Goal: Task Accomplishment & Management: Manage account settings

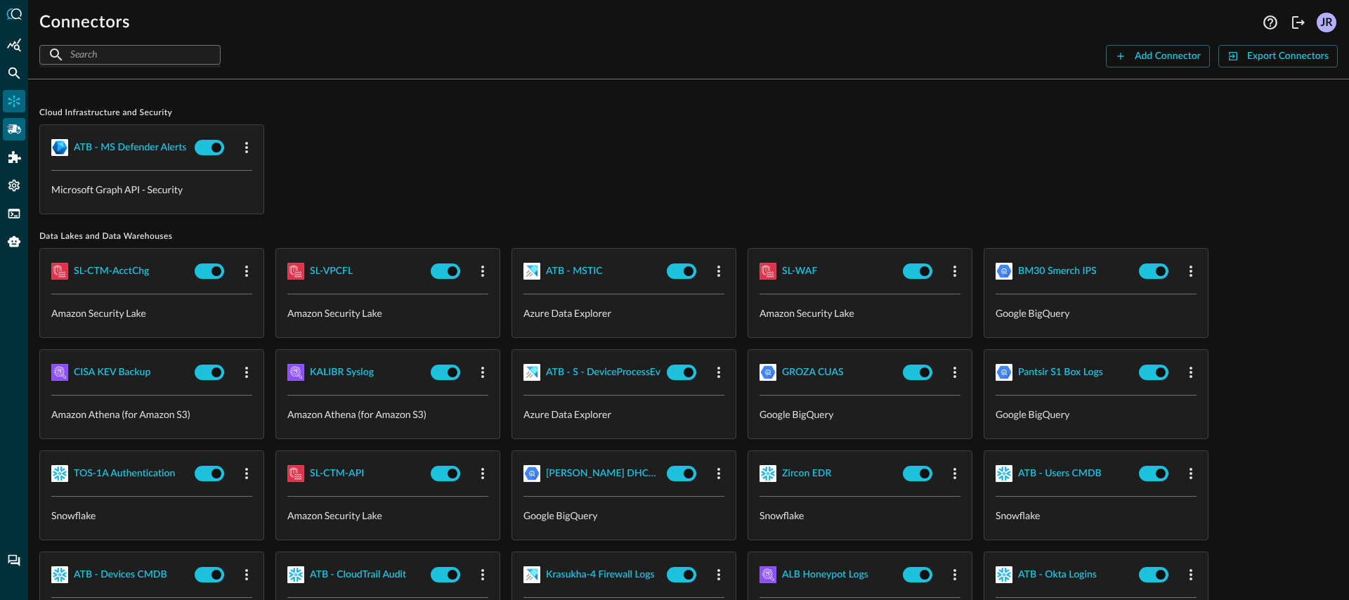
click at [14, 134] on icon "Pipelines" at bounding box center [14, 129] width 14 height 14
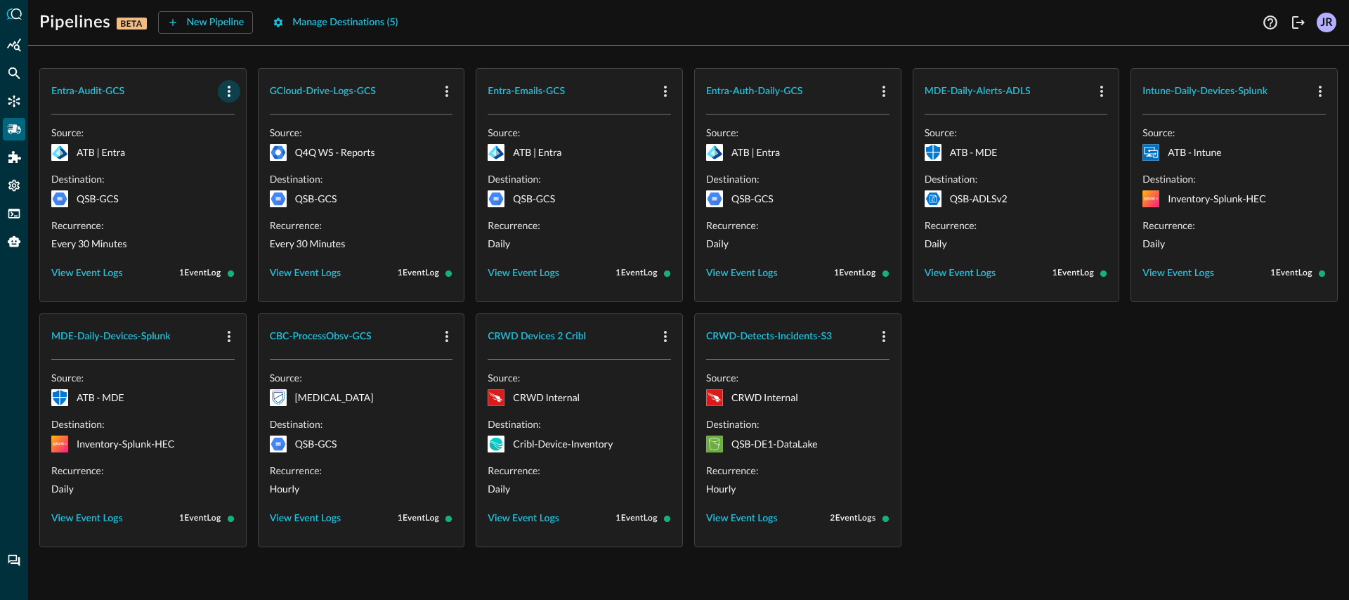
click at [224, 91] on icon "button" at bounding box center [229, 91] width 17 height 17
click at [263, 160] on li "Delete" at bounding box center [254, 150] width 72 height 28
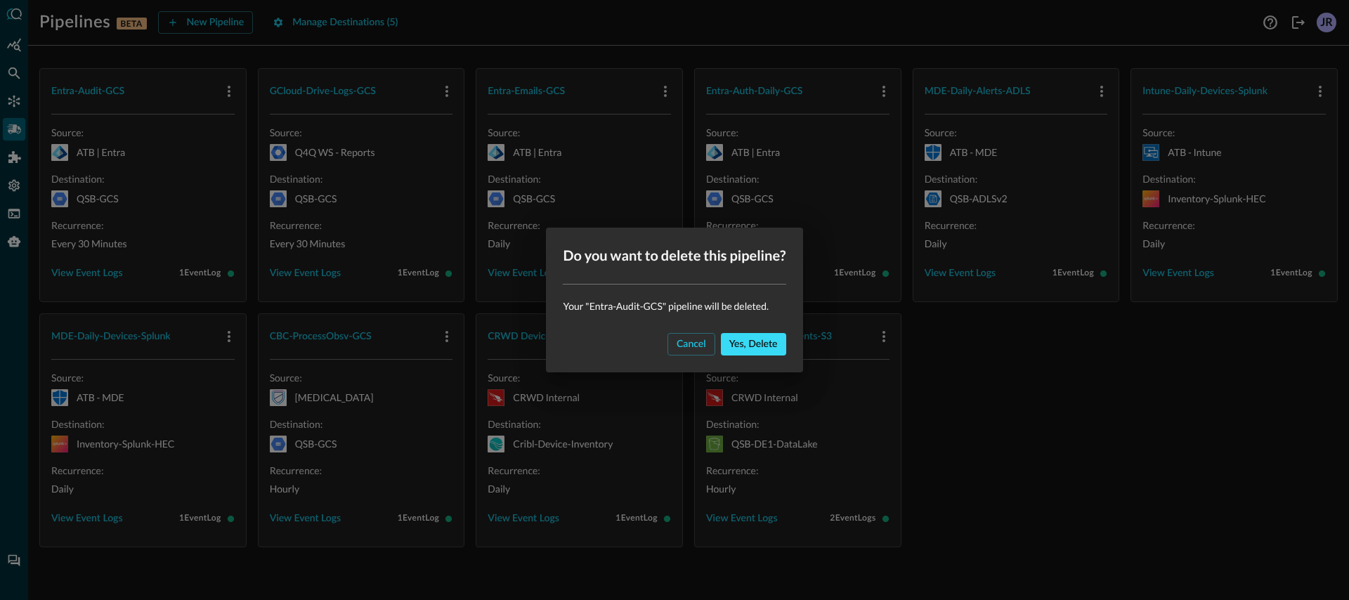
click at [758, 345] on button "Yes, delete" at bounding box center [753, 344] width 65 height 22
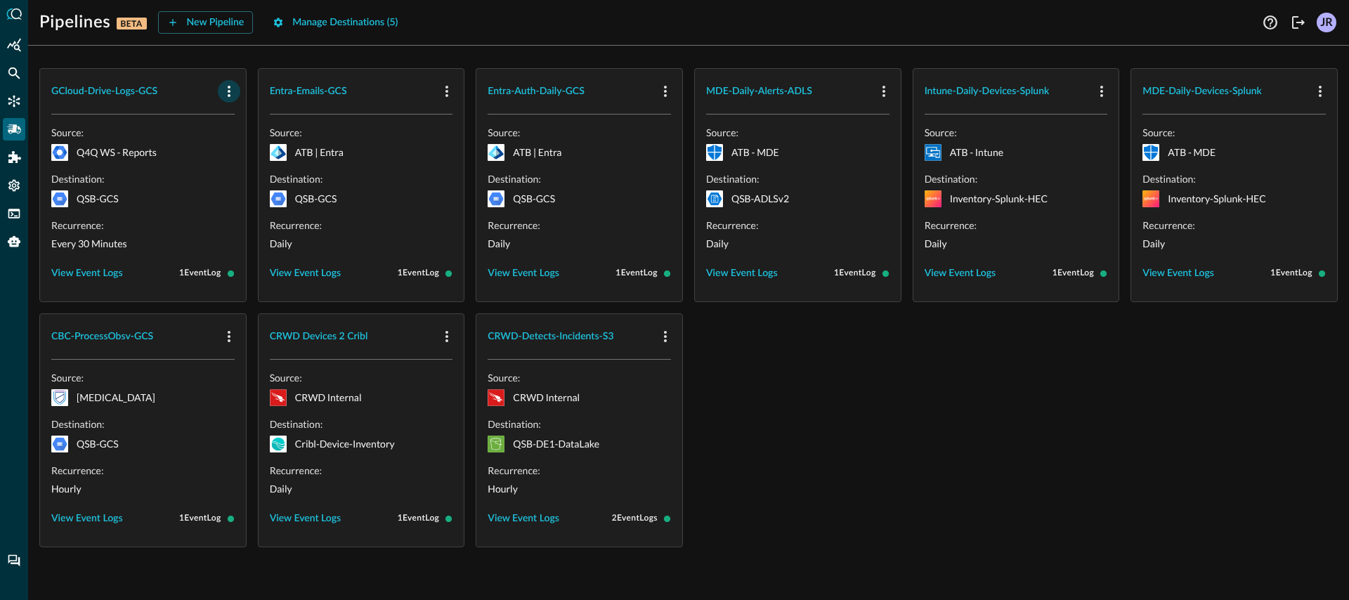
click at [226, 87] on icon "button" at bounding box center [229, 91] width 17 height 17
click at [242, 155] on div "Delete" at bounding box center [253, 151] width 49 height 18
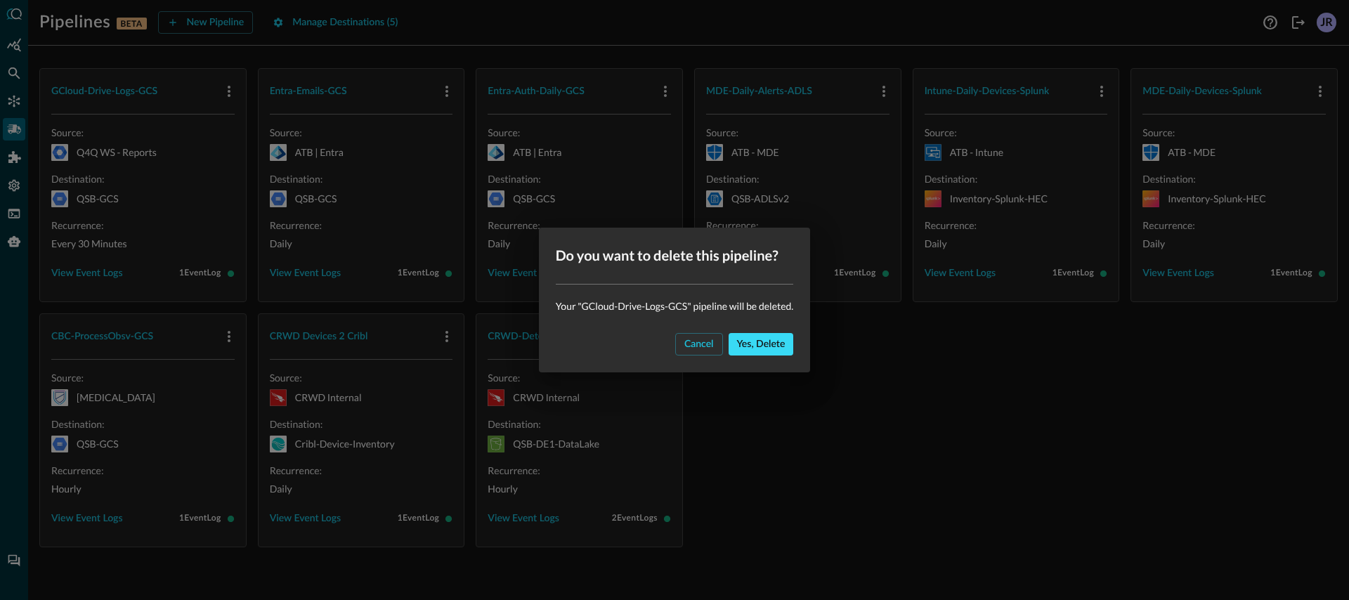
click at [746, 344] on button "Yes, delete" at bounding box center [761, 344] width 65 height 22
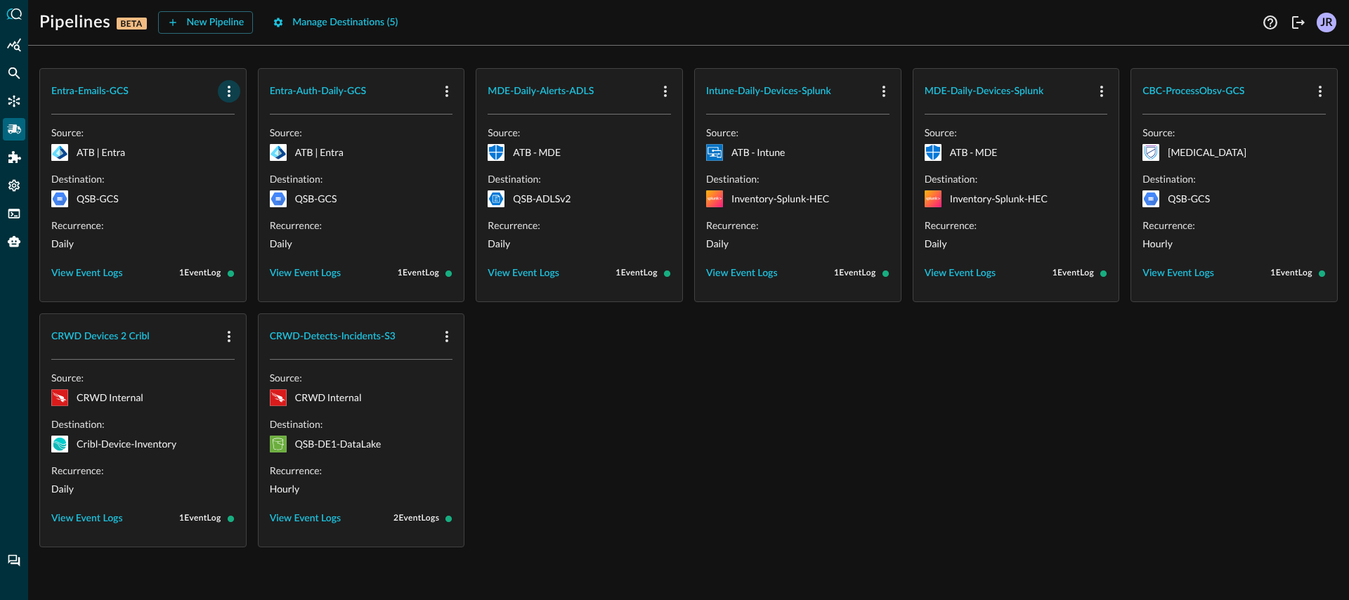
click at [230, 93] on icon "button" at bounding box center [229, 91] width 17 height 17
click at [249, 150] on span "Delete" at bounding box center [262, 150] width 31 height 10
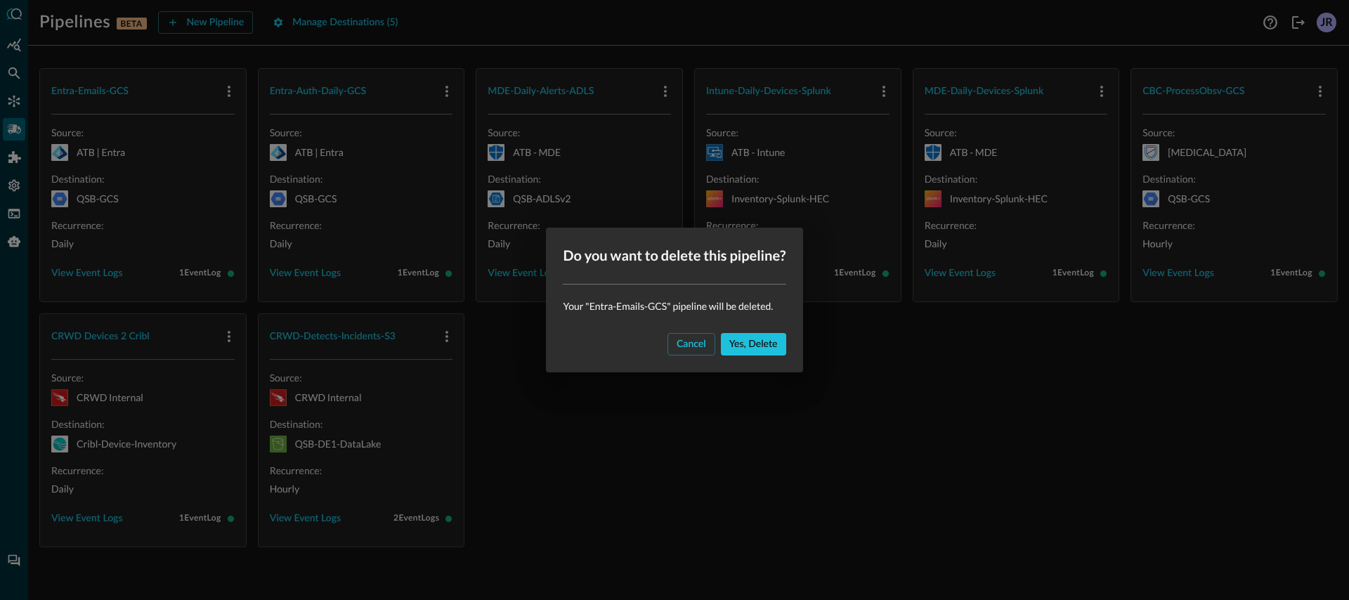
drag, startPoint x: 743, startPoint y: 349, endPoint x: 606, endPoint y: 297, distance: 146.3
click at [742, 349] on button "Yes, delete" at bounding box center [753, 344] width 65 height 22
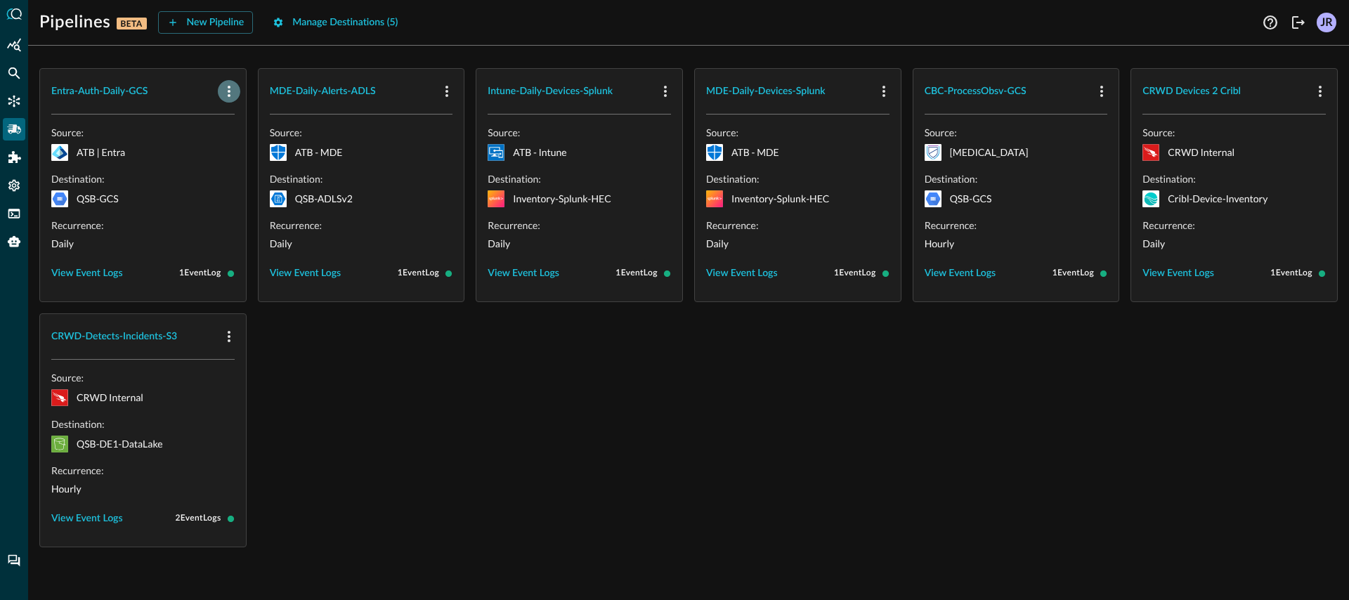
click at [232, 93] on icon "button" at bounding box center [229, 91] width 17 height 17
click at [254, 155] on span "Delete" at bounding box center [262, 150] width 31 height 10
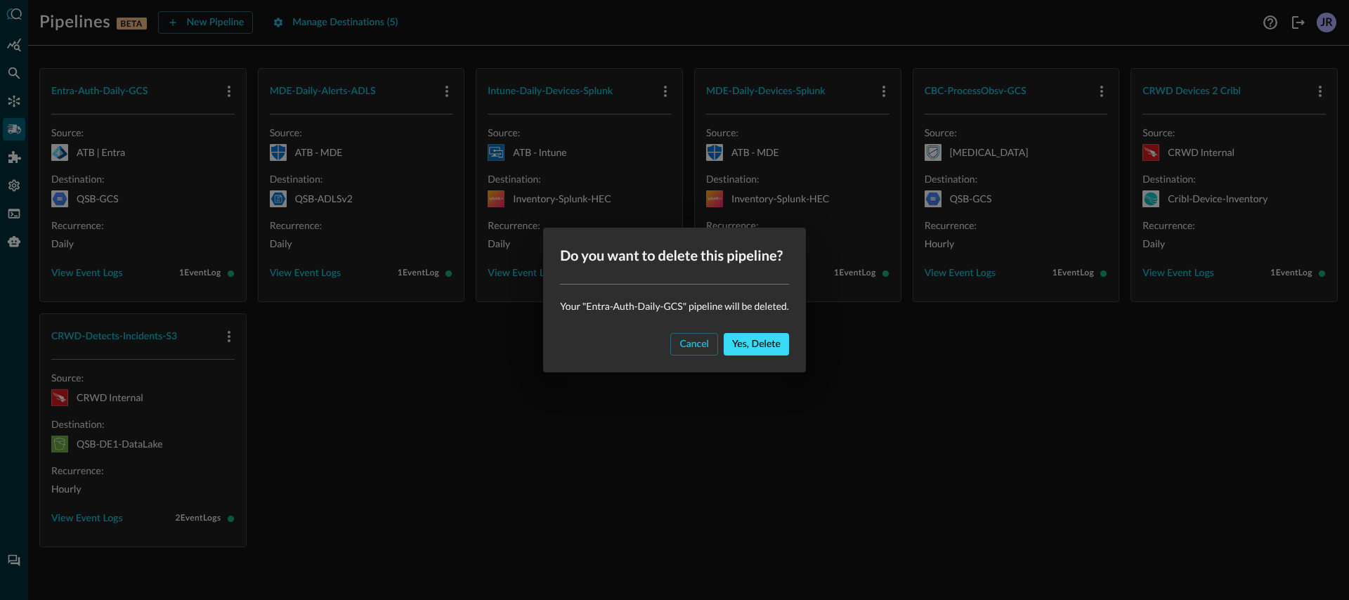
click at [740, 337] on button "Yes, delete" at bounding box center [756, 344] width 65 height 22
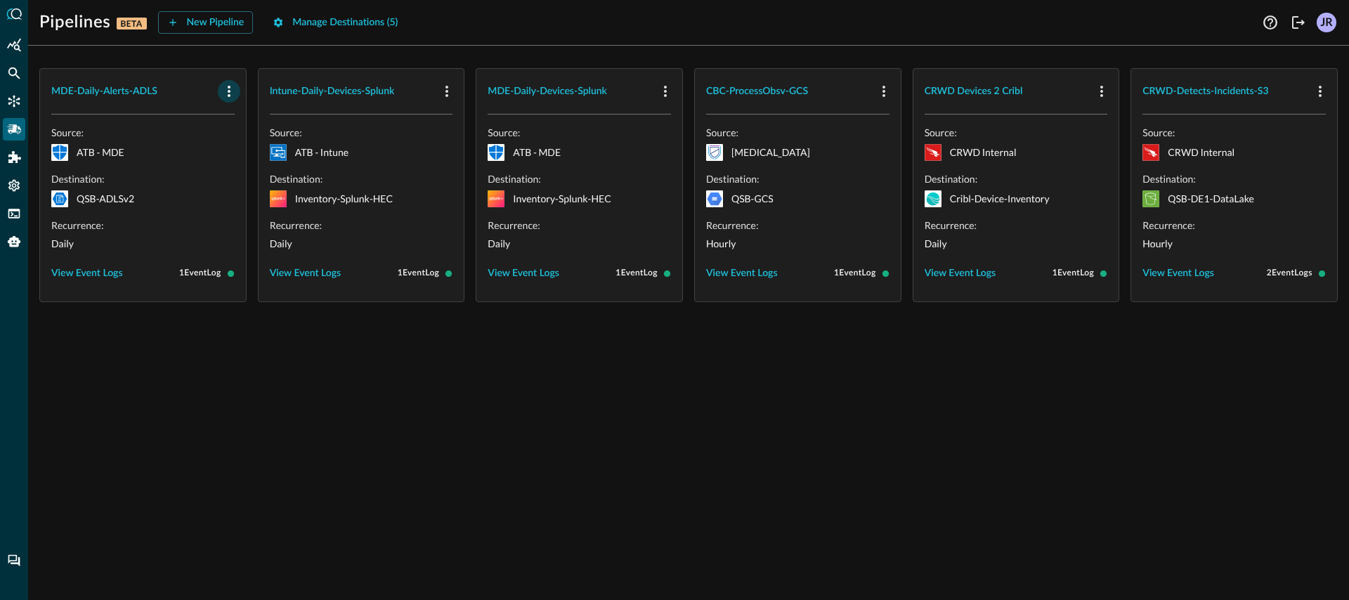
click at [228, 92] on icon "button" at bounding box center [229, 91] width 3 height 11
click at [247, 148] on span "Delete" at bounding box center [262, 150] width 31 height 10
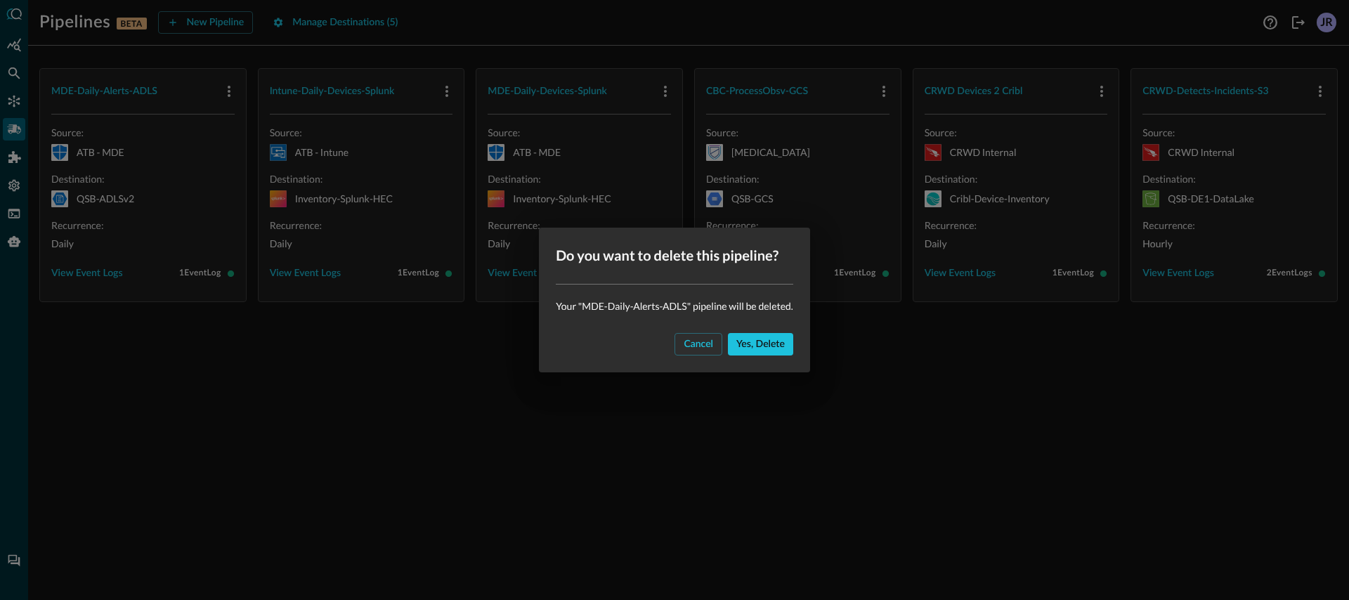
click at [750, 328] on div "Cancel Yes, delete" at bounding box center [674, 349] width 271 height 45
click at [754, 339] on button "Yes, delete" at bounding box center [760, 344] width 65 height 22
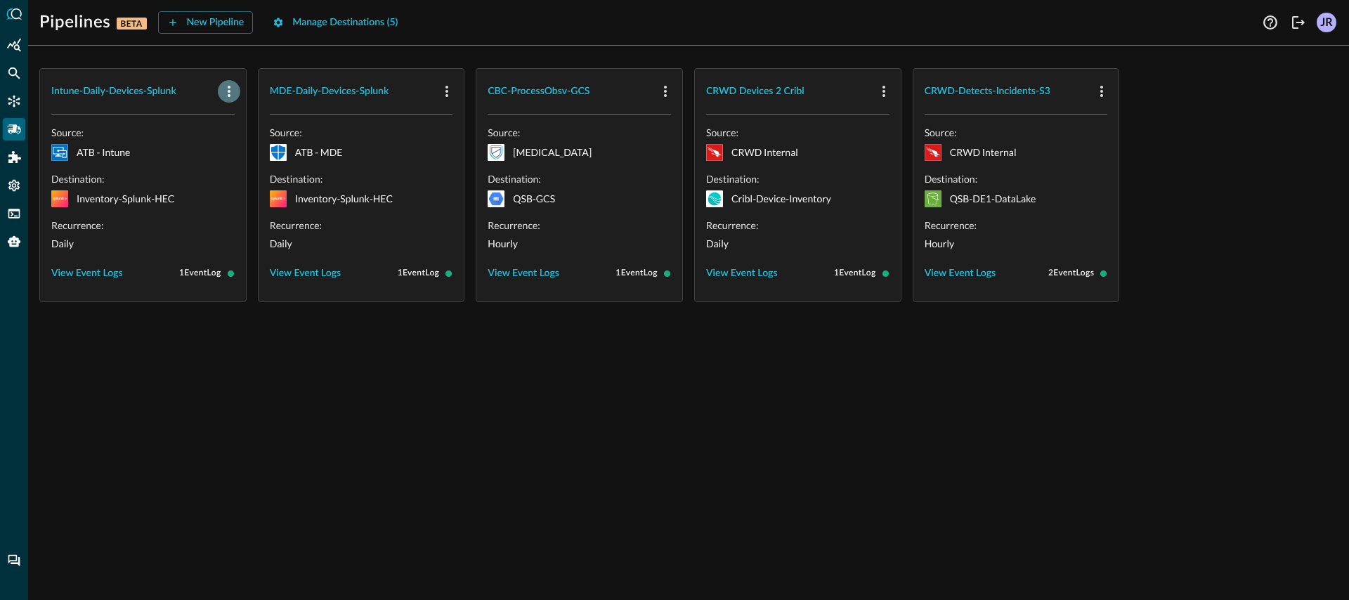
click at [228, 91] on icon "button" at bounding box center [229, 91] width 3 height 11
click at [265, 160] on li "Delete" at bounding box center [254, 150] width 72 height 28
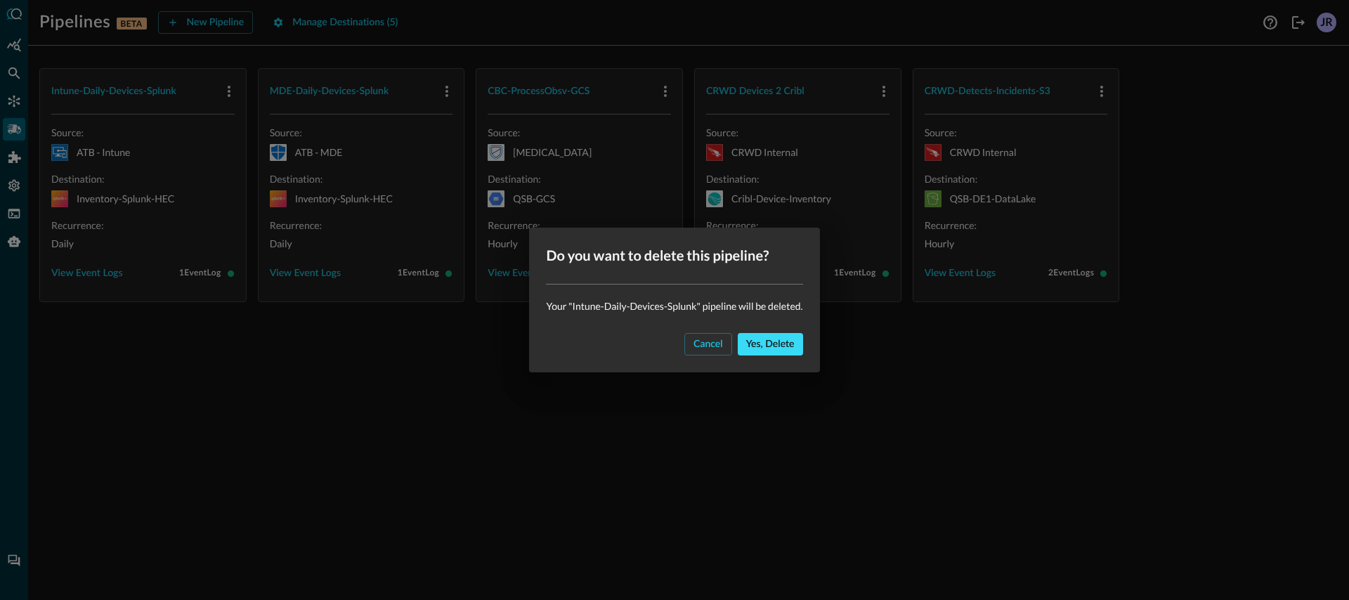
click at [777, 354] on button "Yes, delete" at bounding box center [770, 344] width 65 height 22
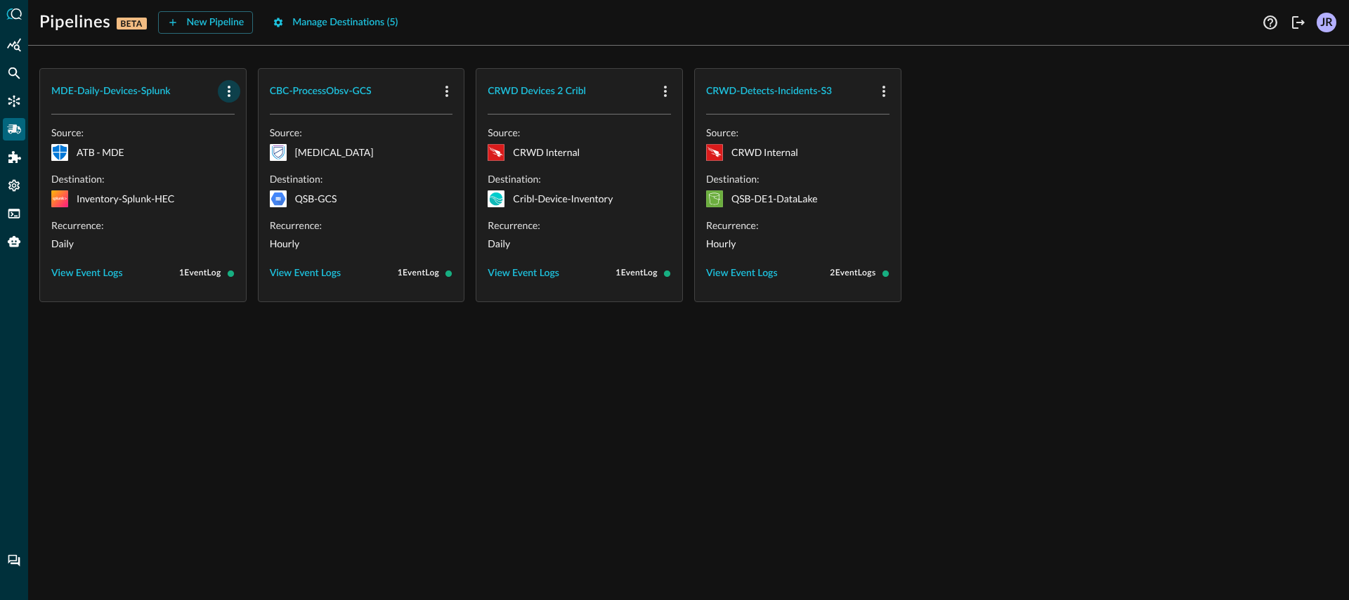
click at [232, 97] on icon "button" at bounding box center [229, 91] width 17 height 17
click at [238, 147] on icon at bounding box center [235, 149] width 13 height 13
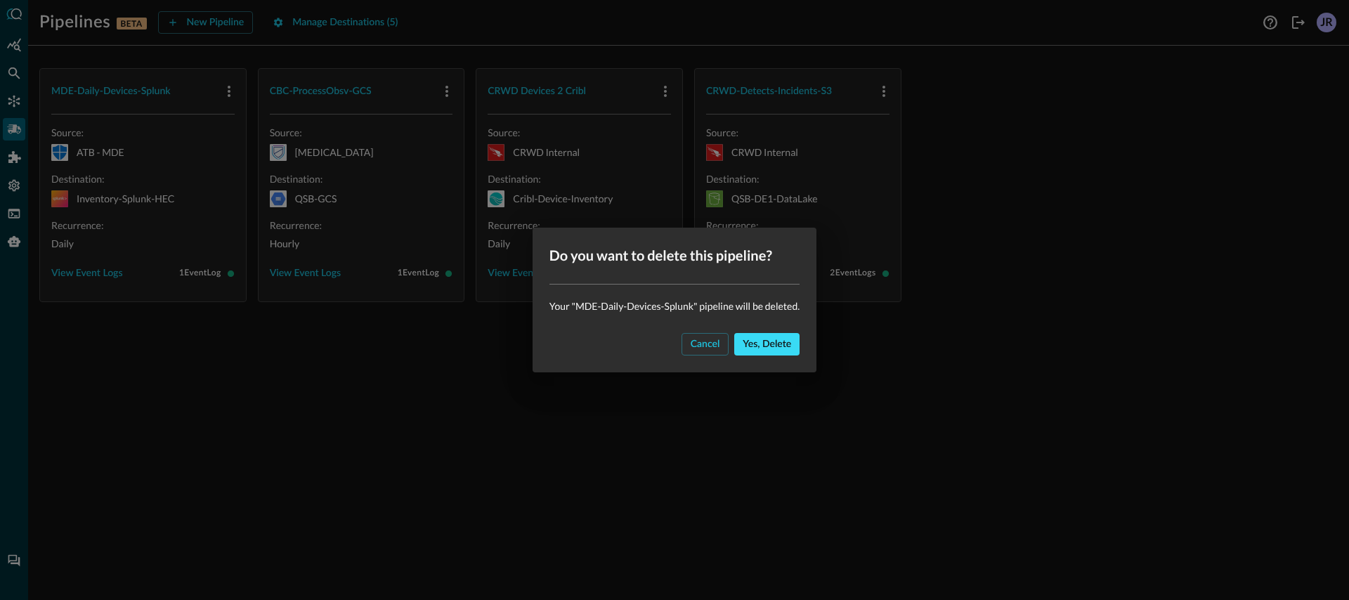
click at [752, 339] on button "Yes, delete" at bounding box center [766, 344] width 65 height 22
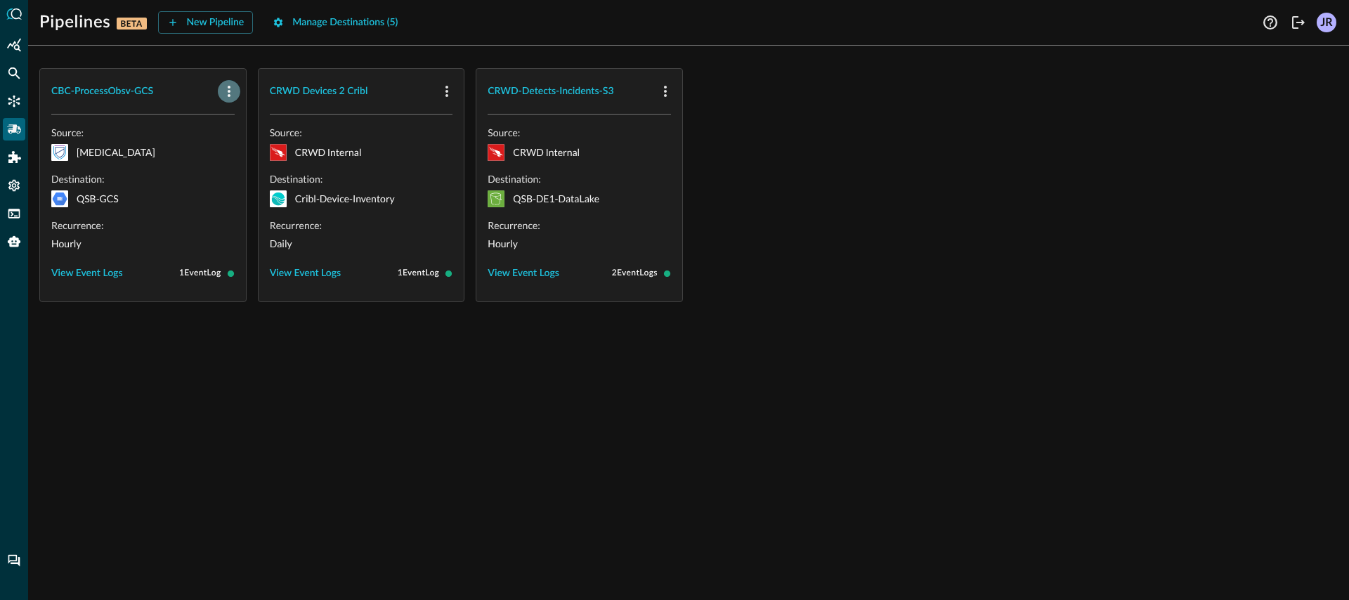
click at [231, 95] on icon "button" at bounding box center [229, 91] width 17 height 17
click at [270, 155] on span "Delete" at bounding box center [262, 150] width 31 height 10
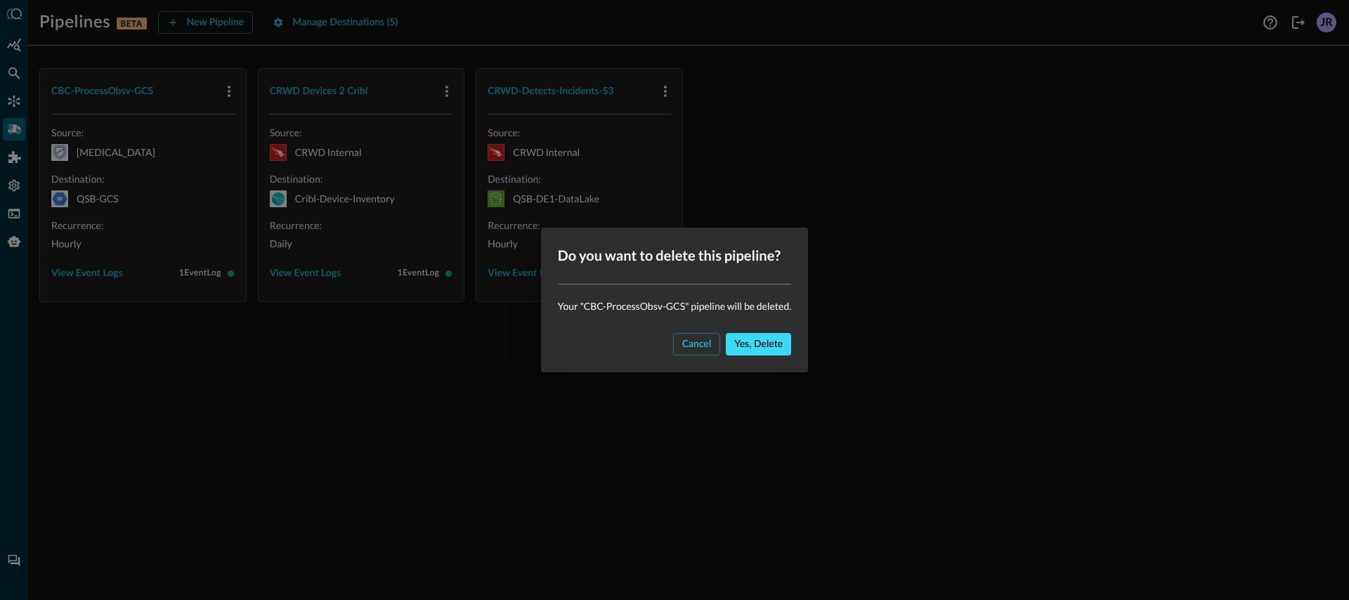
click at [743, 342] on button "Yes, delete" at bounding box center [758, 344] width 65 height 22
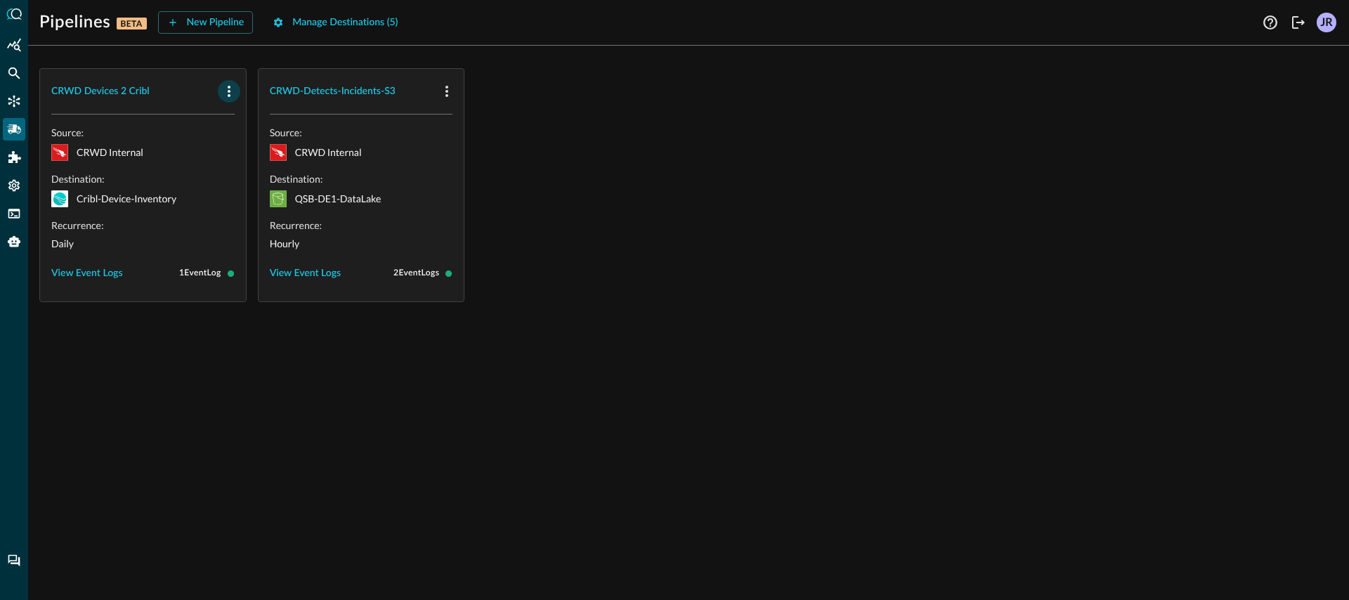
click at [221, 96] on icon "button" at bounding box center [229, 91] width 17 height 17
click at [264, 157] on div "Delete" at bounding box center [262, 151] width 31 height 18
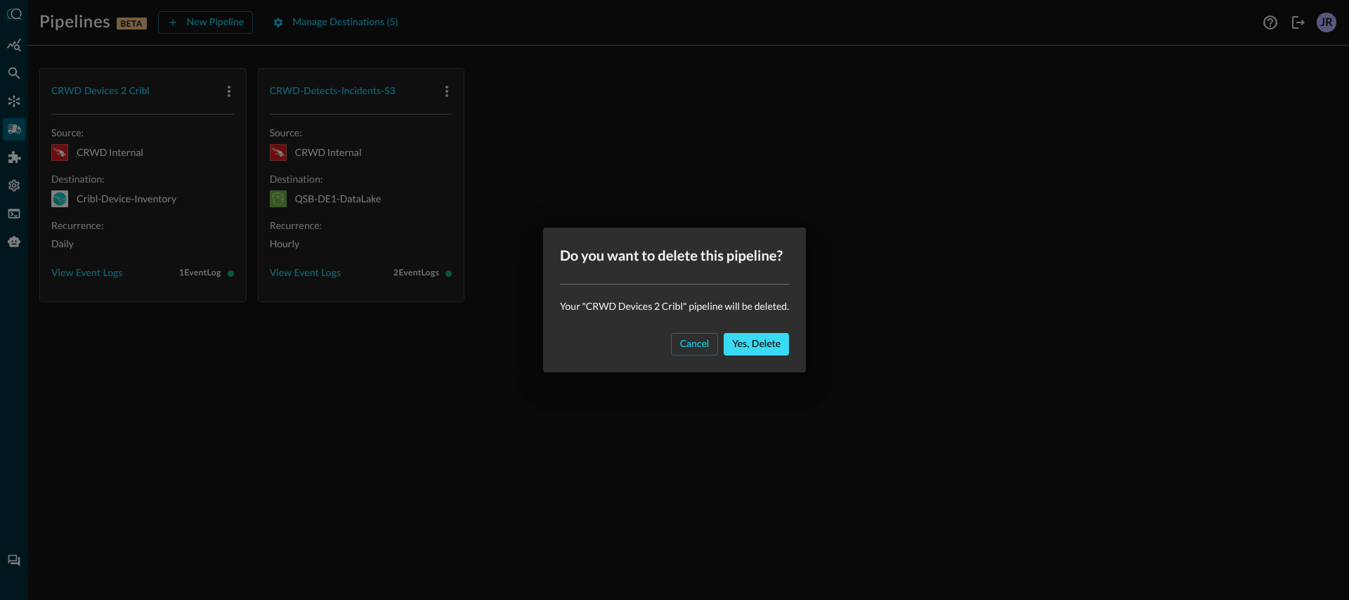
click at [735, 344] on button "Yes, delete" at bounding box center [756, 344] width 65 height 22
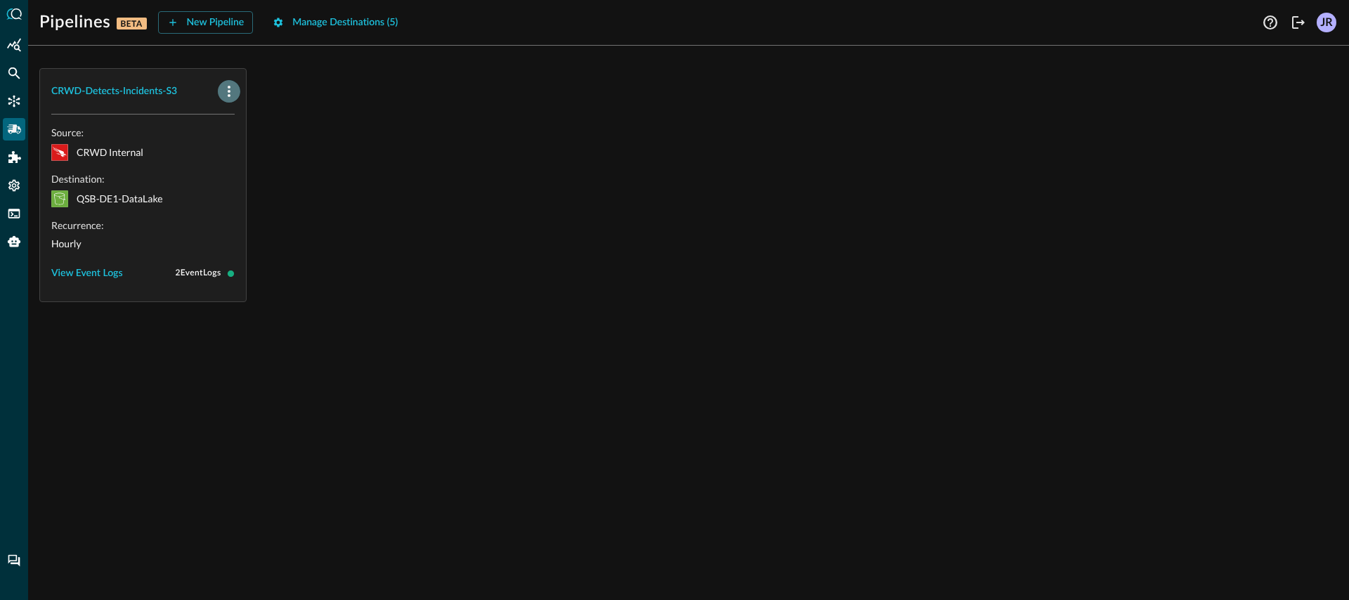
click at [231, 87] on icon "button" at bounding box center [229, 91] width 17 height 17
click at [259, 160] on li "Delete" at bounding box center [254, 150] width 72 height 28
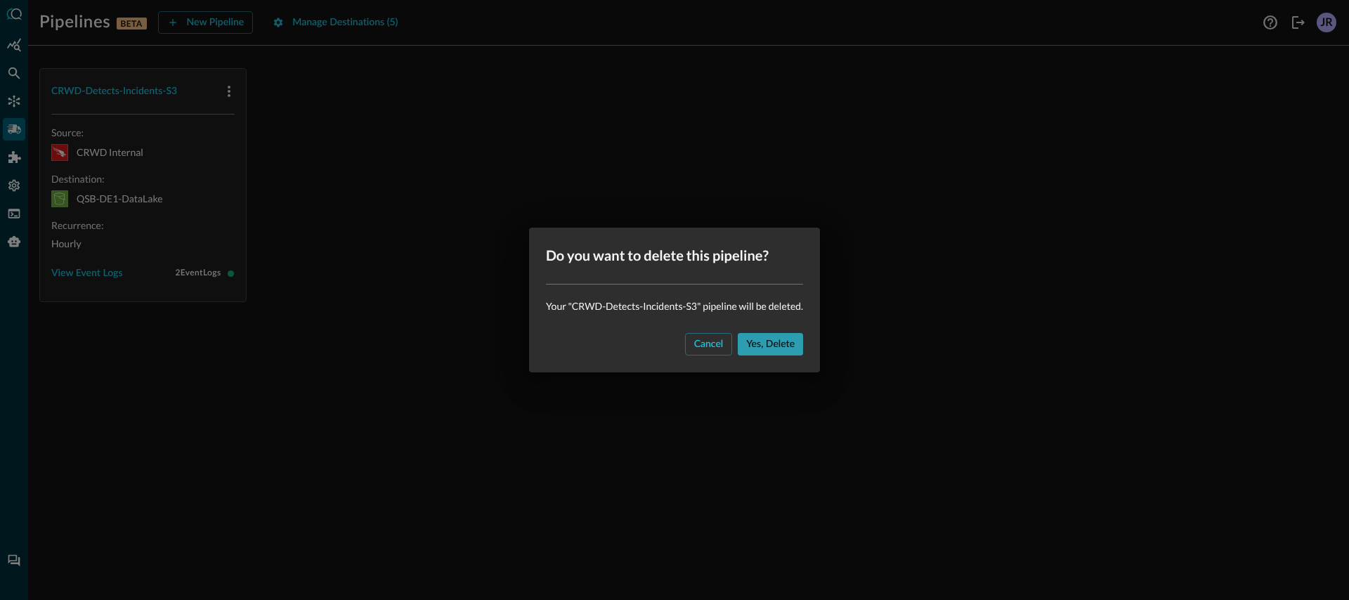
click at [743, 341] on button "Yes, delete" at bounding box center [770, 344] width 65 height 22
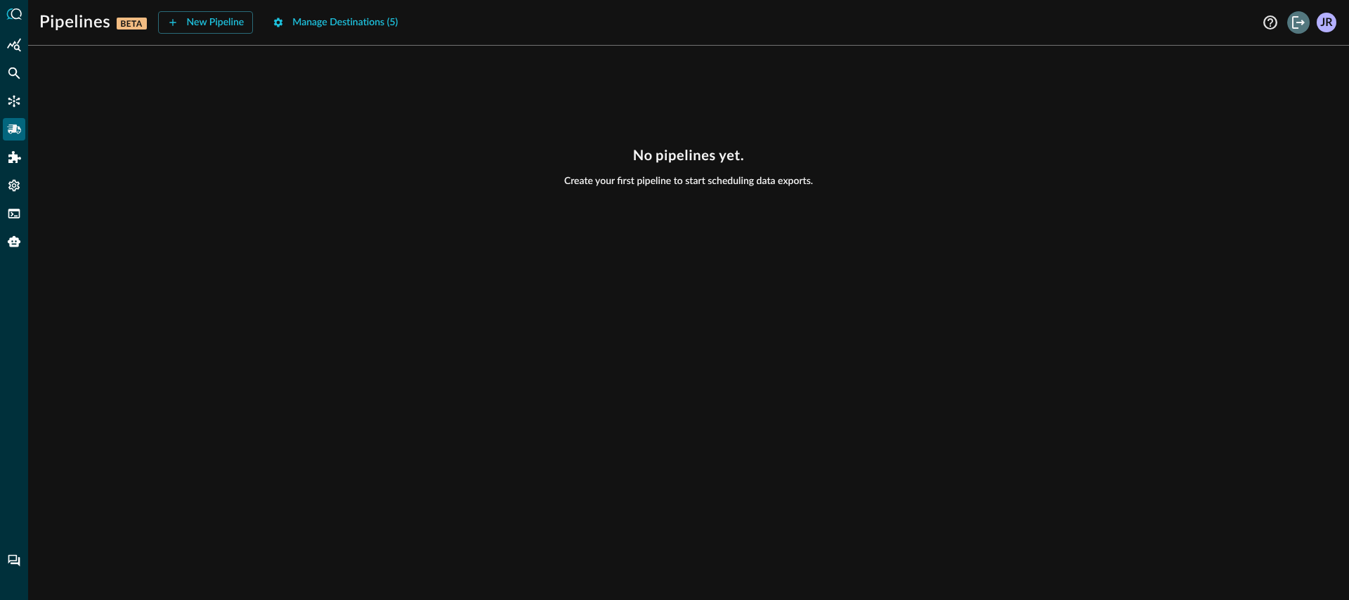
click at [1296, 25] on icon "Logout" at bounding box center [1298, 22] width 17 height 17
